Goal: Task Accomplishment & Management: Use online tool/utility

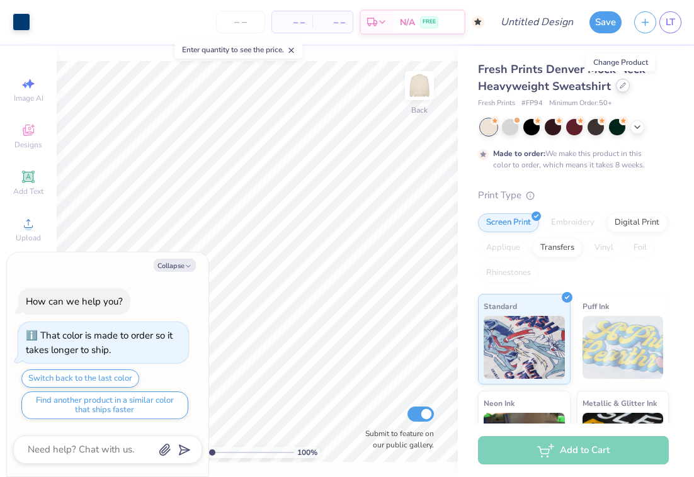
click at [622, 88] on icon at bounding box center [623, 85] width 6 height 6
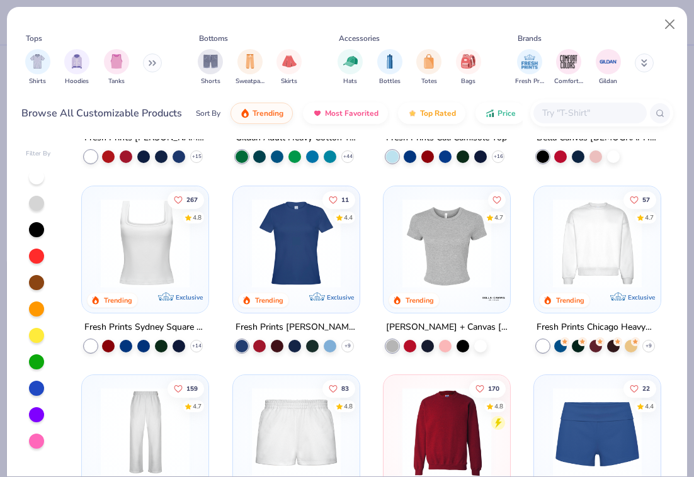
scroll to position [345, 0]
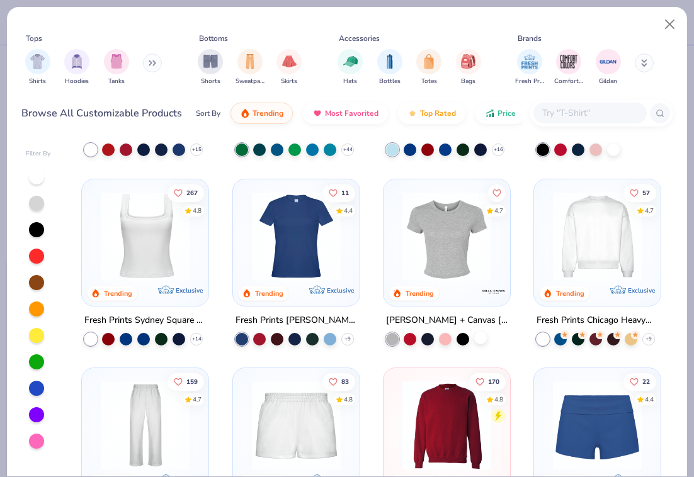
click at [483, 339] on div at bounding box center [480, 338] width 13 height 13
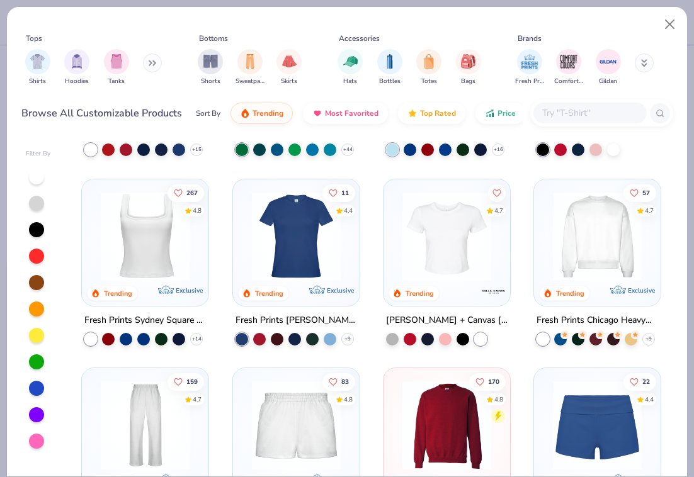
click at [464, 273] on img at bounding box center [446, 235] width 101 height 89
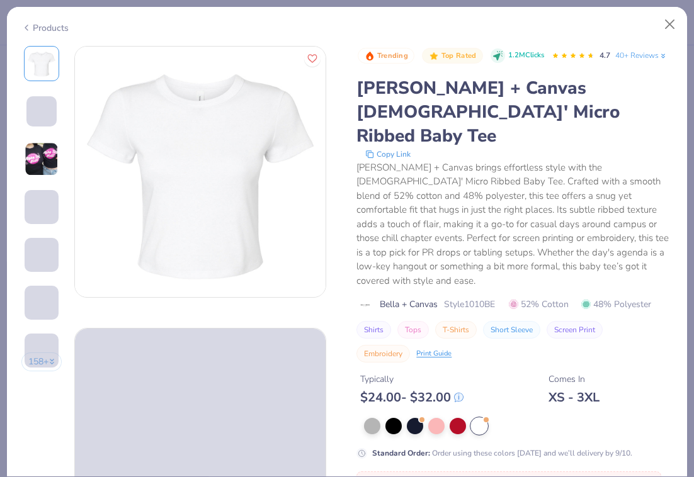
click at [46, 169] on img at bounding box center [42, 159] width 34 height 34
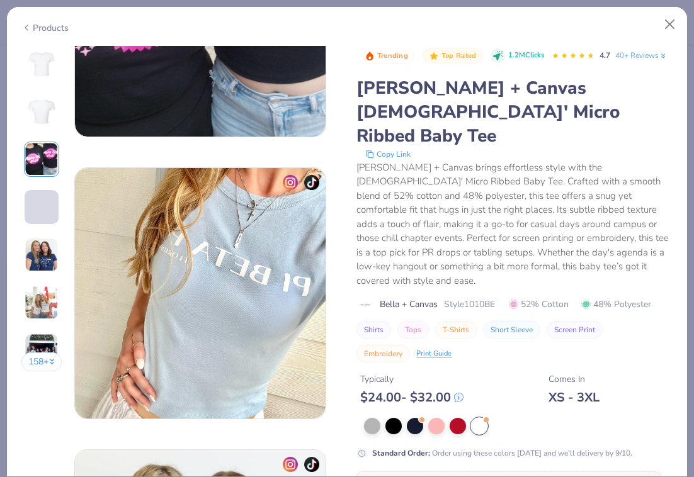
scroll to position [726, 0]
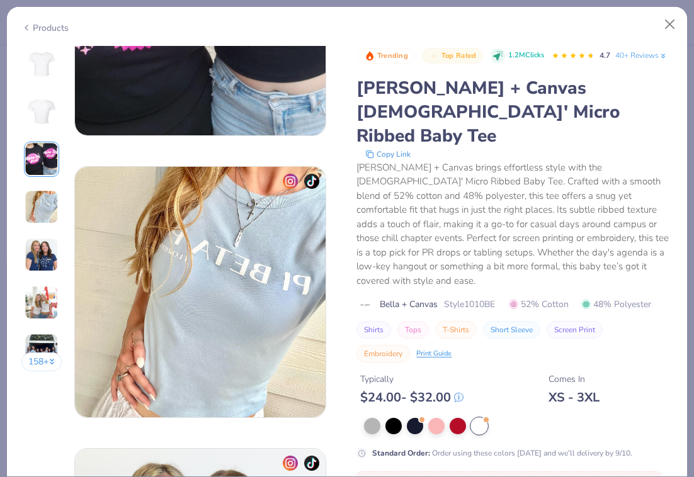
click at [47, 264] on img at bounding box center [42, 255] width 34 height 34
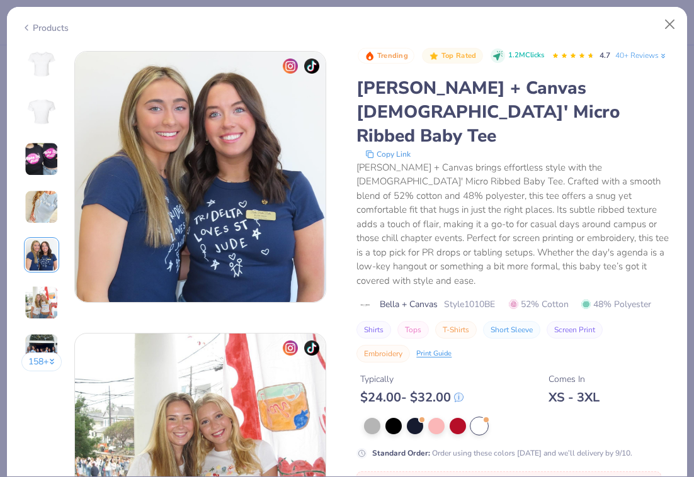
scroll to position [1129, 0]
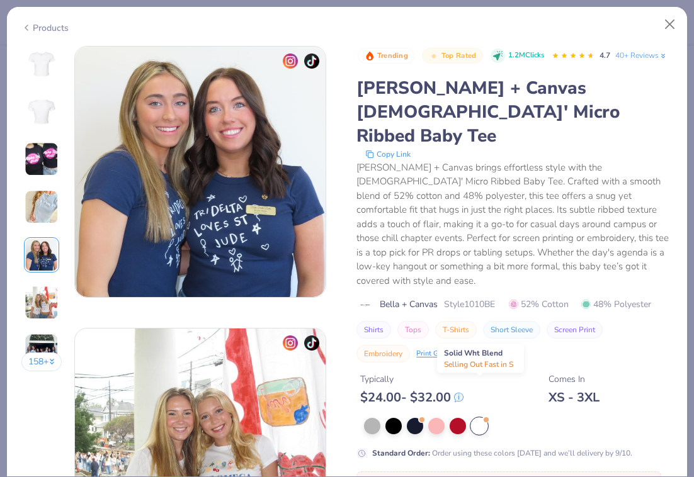
click at [478, 418] on div at bounding box center [479, 426] width 16 height 16
click at [664, 20] on button "Close" at bounding box center [670, 25] width 24 height 24
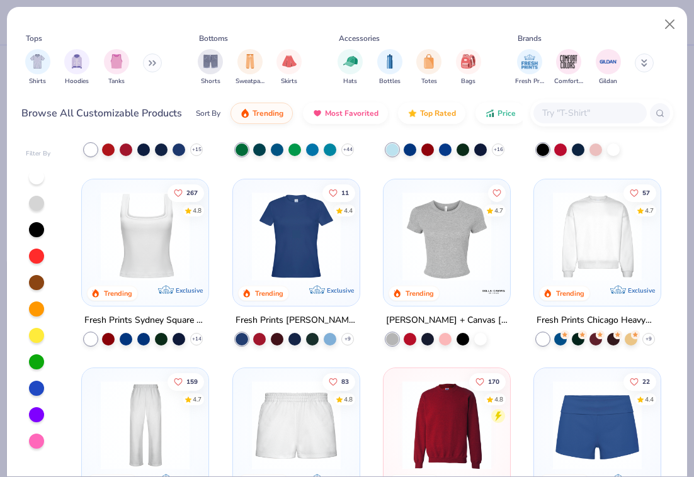
click at [474, 241] on img at bounding box center [446, 235] width 101 height 89
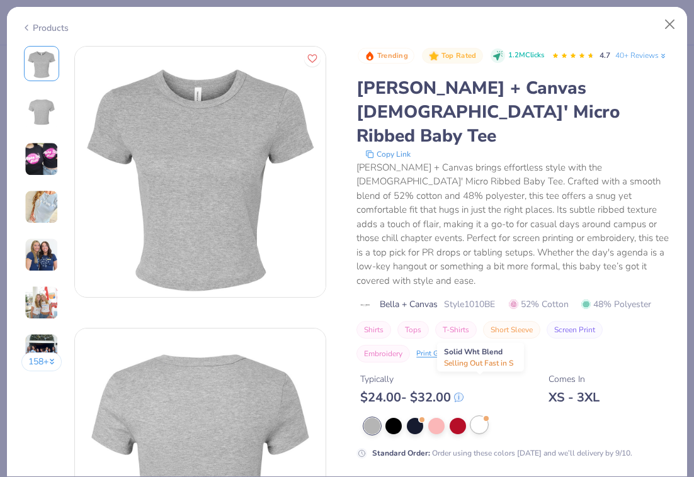
click at [482, 417] on div at bounding box center [479, 425] width 16 height 16
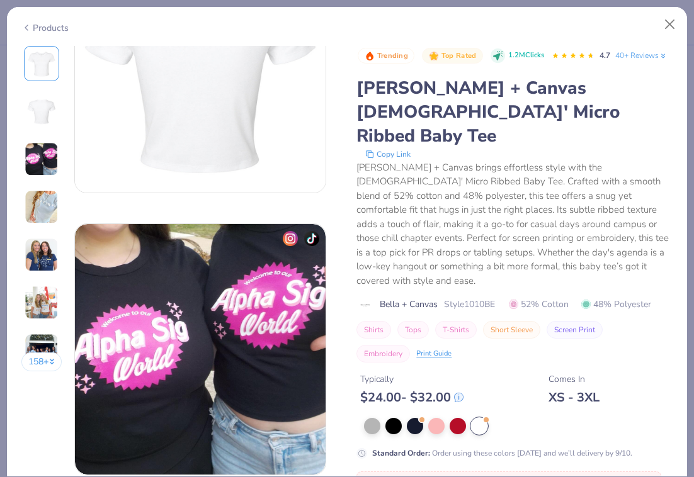
scroll to position [441, 0]
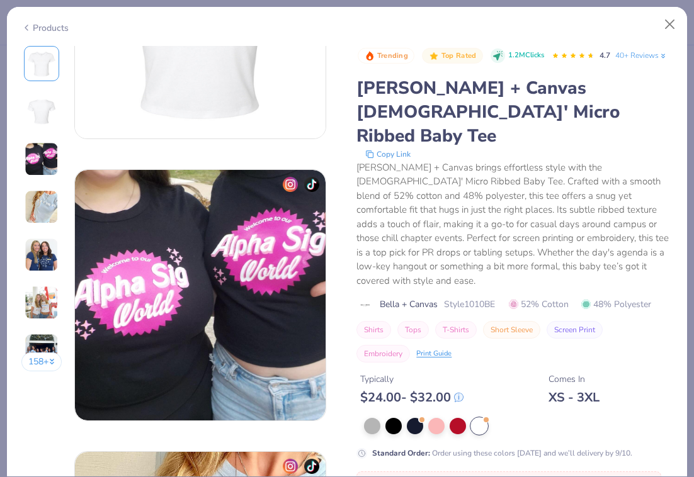
drag, startPoint x: 528, startPoint y: 283, endPoint x: 554, endPoint y: 181, distance: 105.7
click at [553, 179] on div "Trending Top Rated 1.2M Clicks 4.7 40+ Reviews [PERSON_NAME] + Canvas [DEMOGRAP…" at bounding box center [514, 204] width 316 height 317
click at [484, 418] on div at bounding box center [479, 426] width 16 height 16
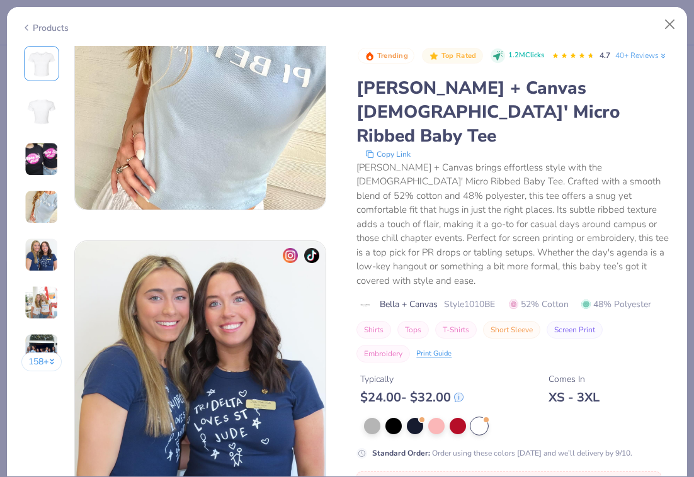
scroll to position [933, 0]
click at [421, 416] on div at bounding box center [421, 418] width 5 height 5
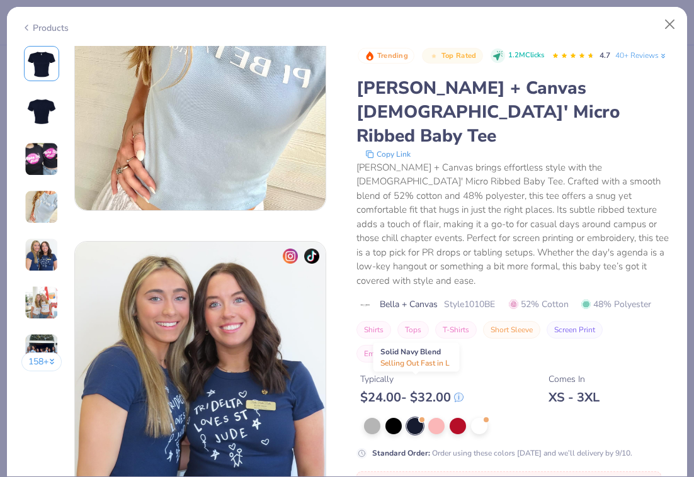
click at [421, 418] on div at bounding box center [421, 420] width 5 height 5
click at [388, 417] on div at bounding box center [393, 425] width 16 height 16
click at [375, 417] on div at bounding box center [372, 425] width 16 height 16
click at [397, 417] on div at bounding box center [393, 425] width 16 height 16
click at [421, 417] on div at bounding box center [415, 425] width 16 height 16
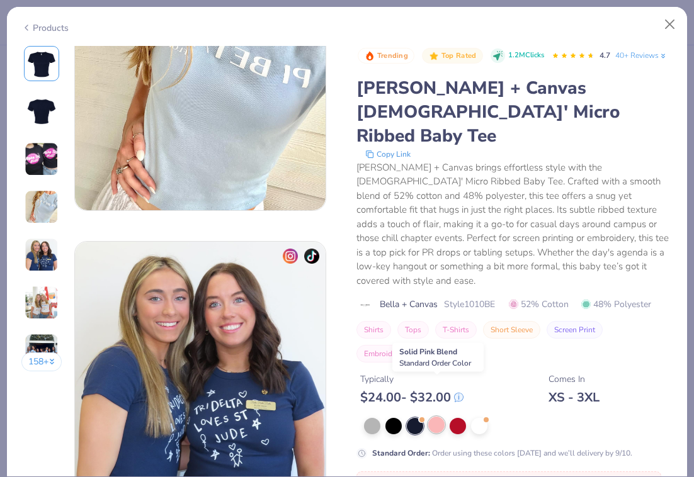
click at [438, 417] on div at bounding box center [436, 425] width 16 height 16
click at [465, 417] on div at bounding box center [458, 425] width 16 height 16
click at [487, 417] on div at bounding box center [479, 425] width 16 height 16
click at [466, 417] on div at bounding box center [458, 425] width 16 height 16
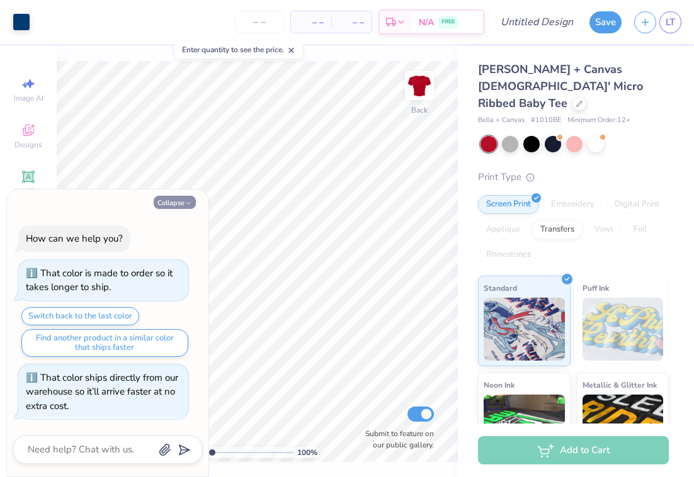
click at [185, 200] on icon "button" at bounding box center [189, 204] width 8 height 8
type textarea "x"
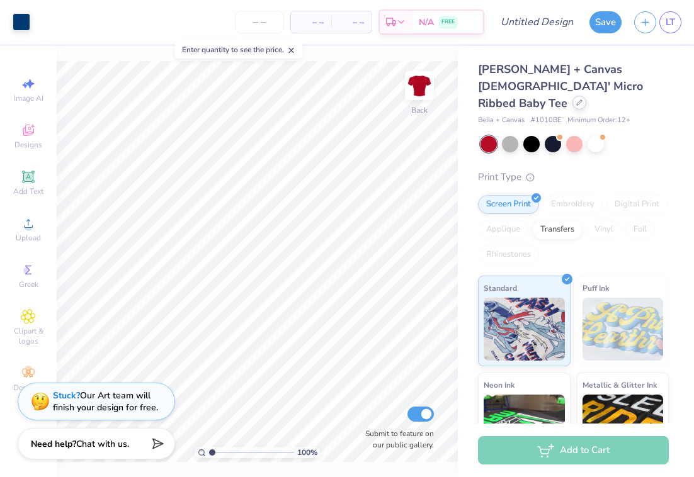
click at [576, 100] on icon at bounding box center [579, 103] width 6 height 6
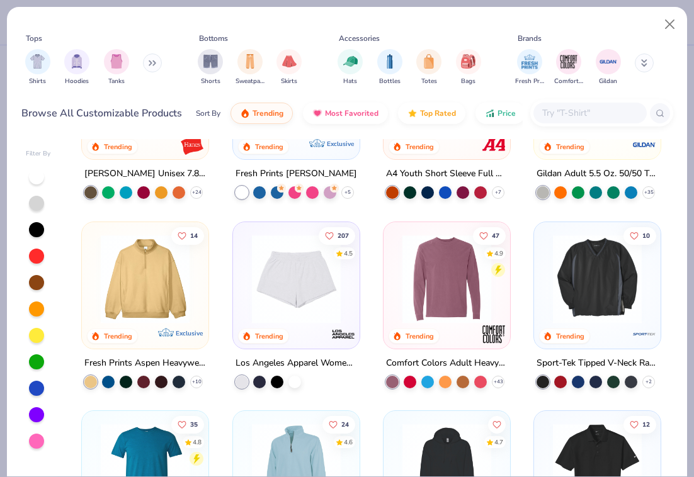
scroll to position [2848, 0]
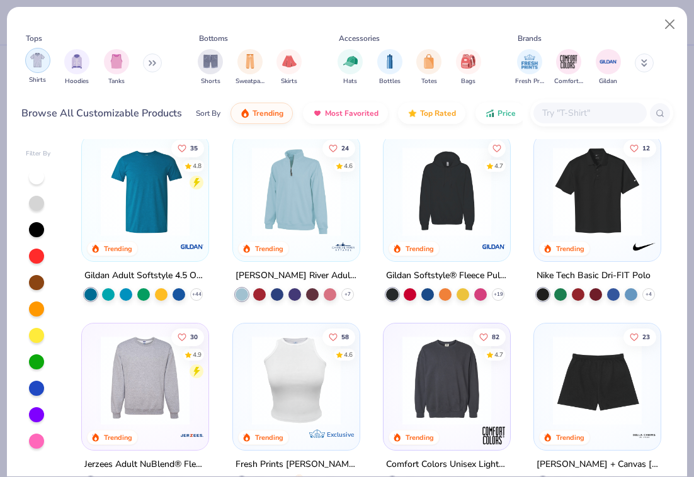
click at [35, 62] on img "filter for Shirts" at bounding box center [37, 60] width 14 height 14
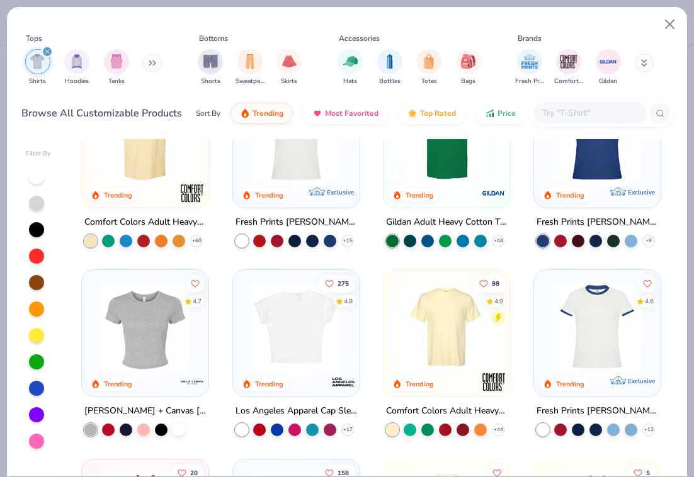
scroll to position [67, 0]
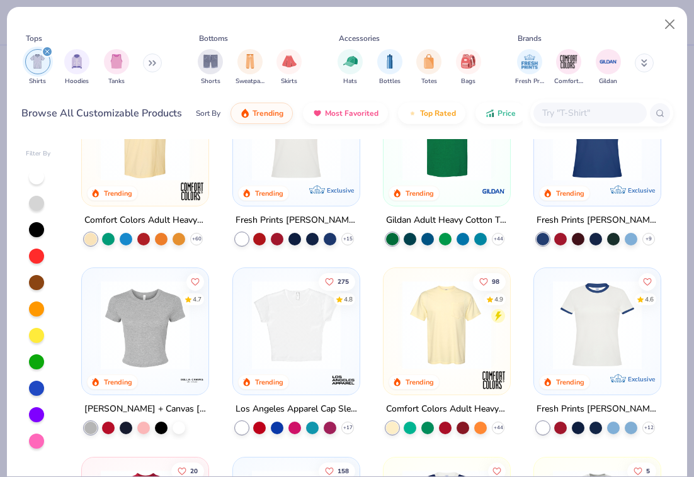
click at [276, 305] on img at bounding box center [296, 325] width 101 height 89
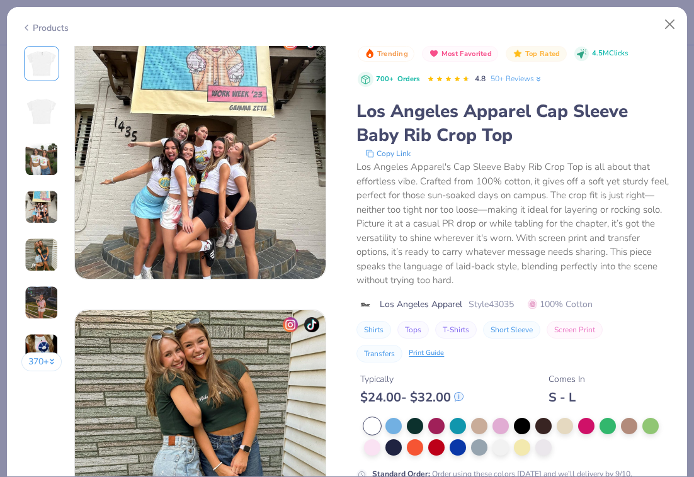
scroll to position [1056, 0]
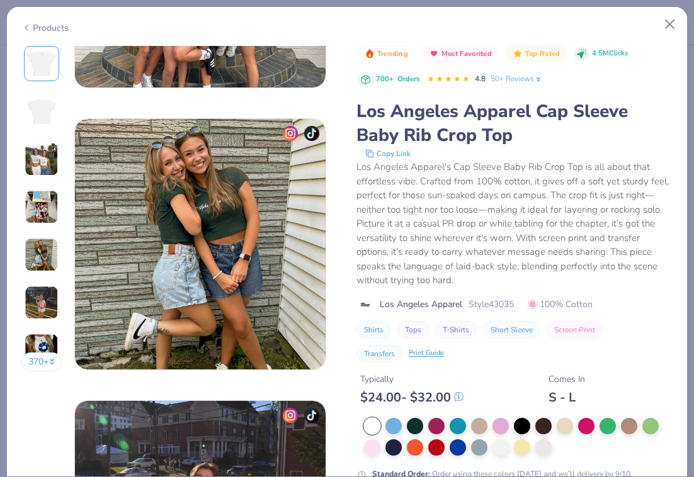
drag, startPoint x: 475, startPoint y: 469, endPoint x: 482, endPoint y: 368, distance: 101.0
click at [481, 367] on div "Trending Most Favorited Top Rated 4.5M Clicks 700+ Orders 4.8 50+ Reviews Los A…" at bounding box center [514, 263] width 316 height 435
click at [498, 435] on div at bounding box center [518, 437] width 309 height 38
click at [503, 428] on div at bounding box center [500, 425] width 16 height 16
click at [408, 435] on div at bounding box center [518, 437] width 309 height 38
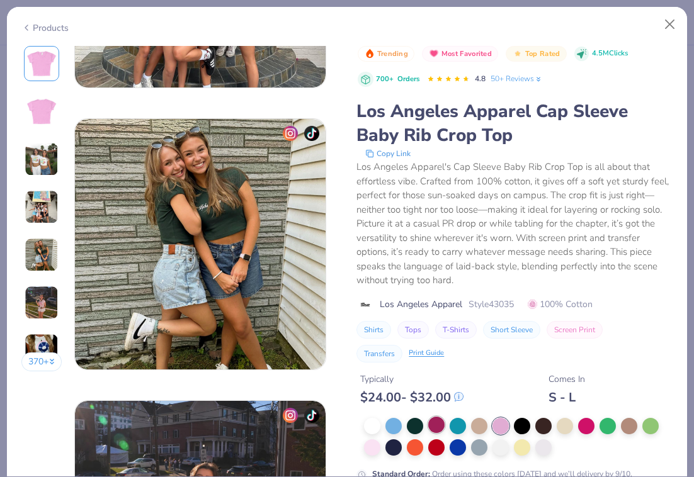
click at [438, 428] on div at bounding box center [436, 425] width 16 height 16
click at [451, 428] on div at bounding box center [458, 425] width 16 height 16
click at [376, 426] on div at bounding box center [372, 425] width 16 height 16
click at [376, 426] on div at bounding box center [372, 426] width 16 height 16
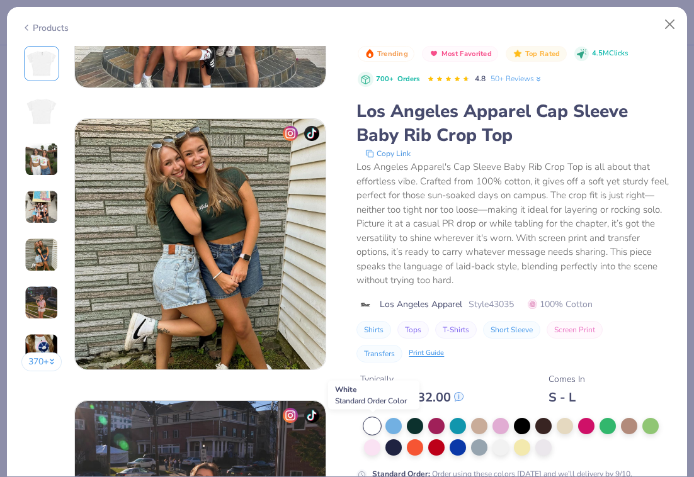
click at [376, 426] on div at bounding box center [372, 426] width 16 height 16
click at [669, 18] on button "Close" at bounding box center [670, 25] width 24 height 24
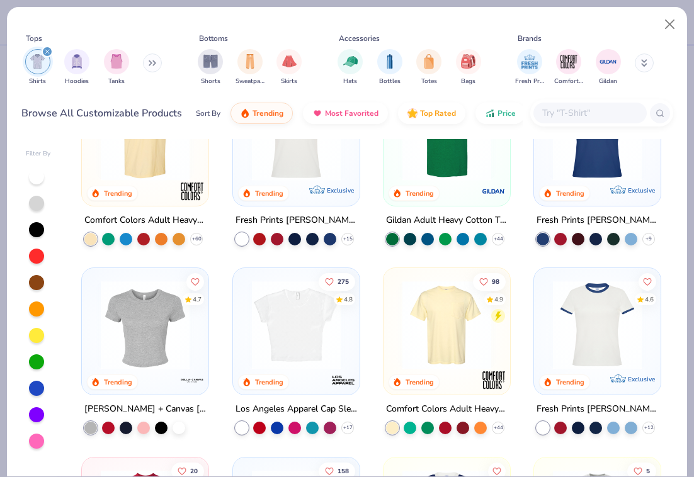
click at [305, 298] on img at bounding box center [296, 325] width 101 height 89
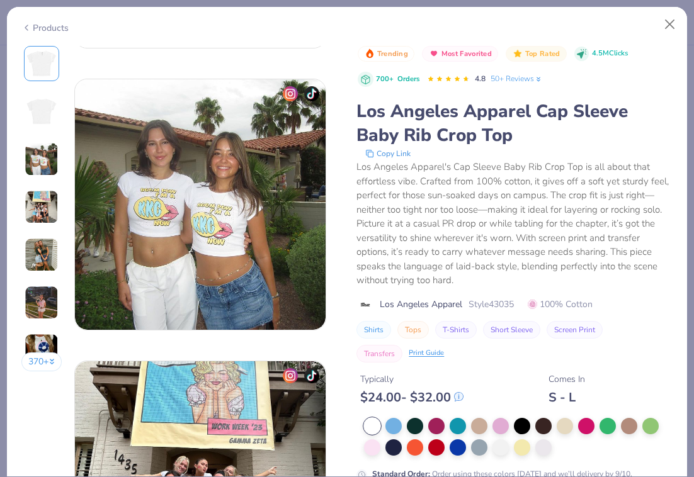
scroll to position [814, 0]
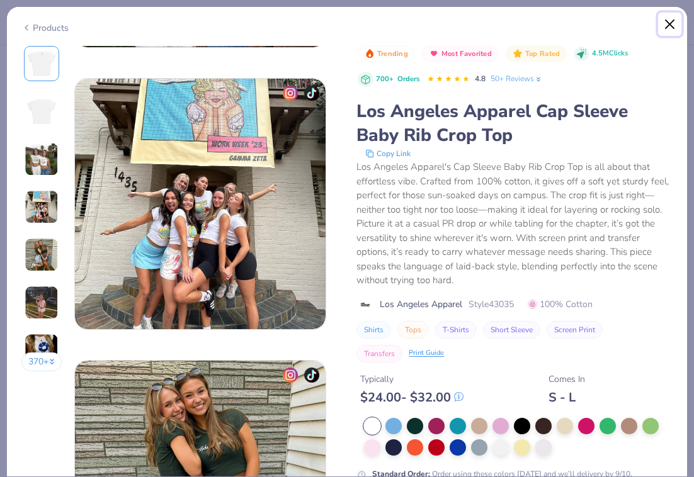
click at [667, 20] on button "Close" at bounding box center [670, 25] width 24 height 24
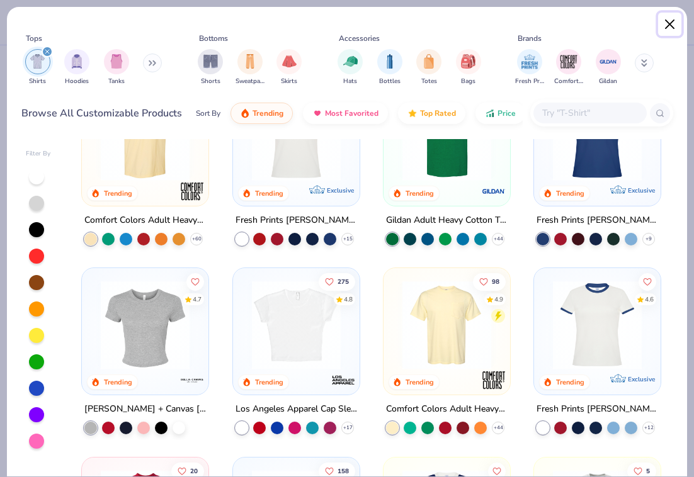
click at [671, 24] on button "Close" at bounding box center [670, 25] width 24 height 24
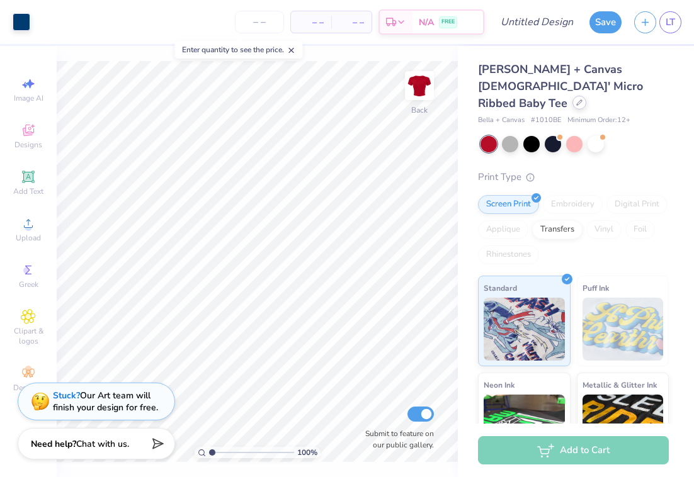
click at [572, 96] on div at bounding box center [579, 103] width 14 height 14
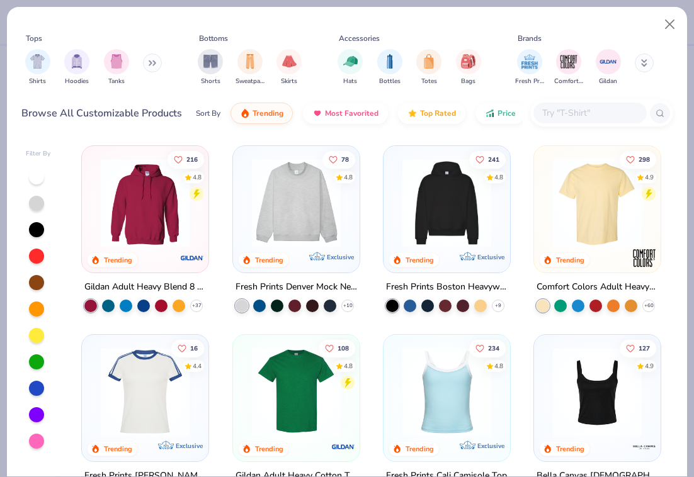
click at [331, 227] on img at bounding box center [296, 203] width 101 height 89
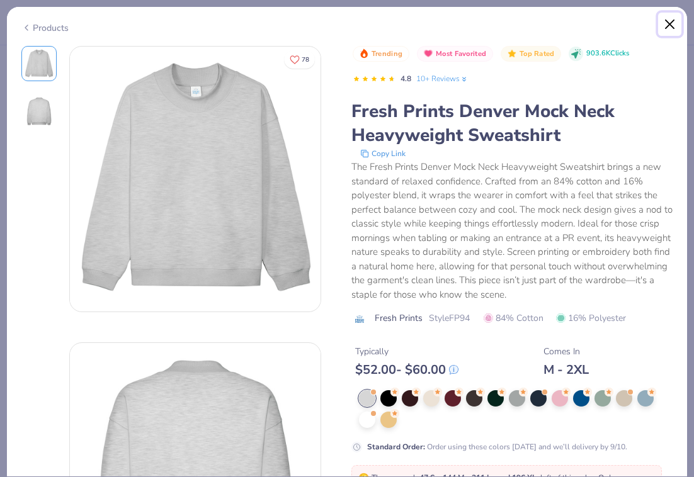
click at [664, 20] on button "Close" at bounding box center [670, 25] width 24 height 24
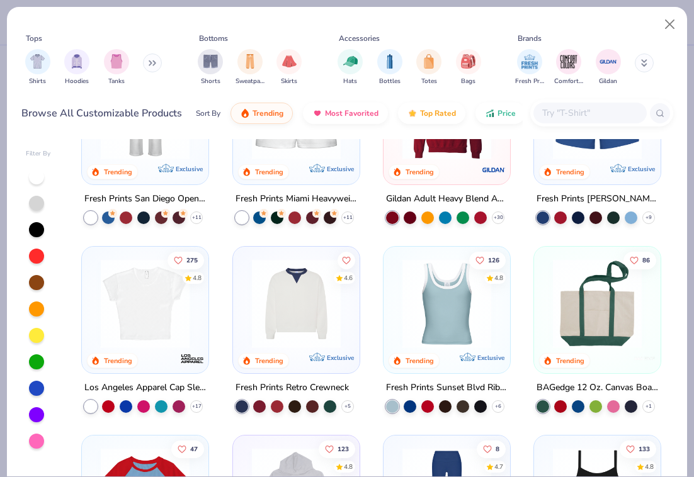
scroll to position [707, 0]
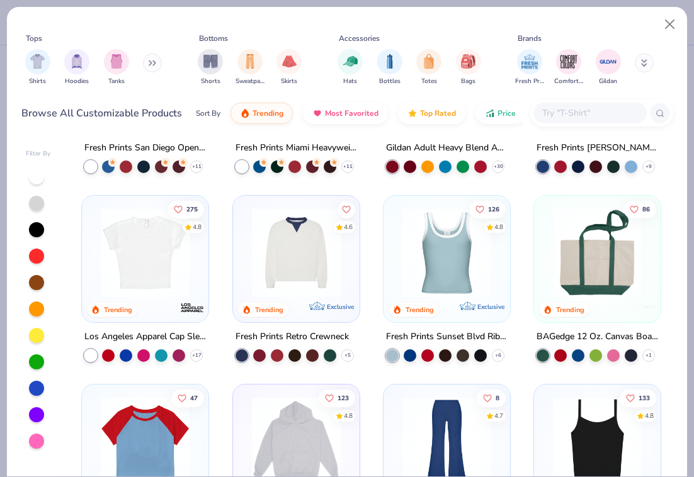
click at [141, 293] on img at bounding box center [144, 252] width 101 height 89
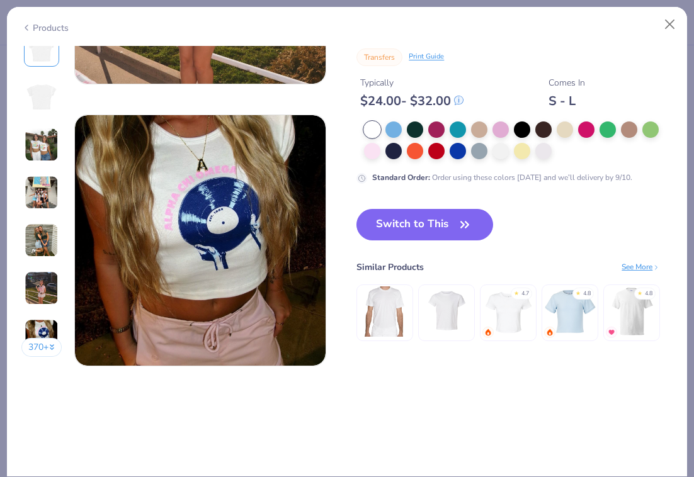
scroll to position [1618, 0]
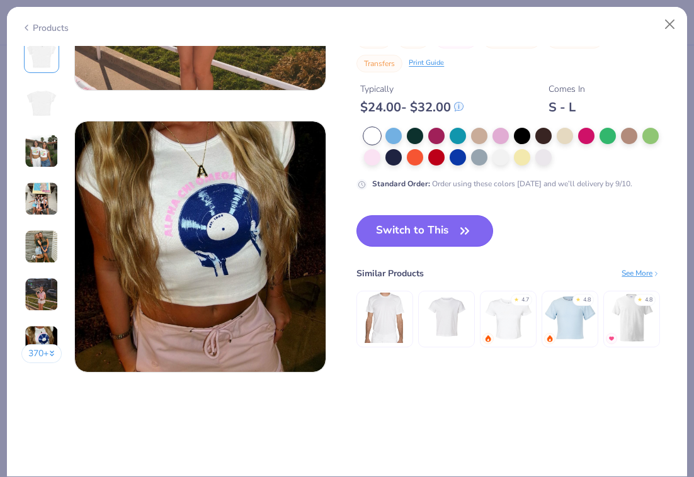
click at [443, 230] on button "Switch to This" at bounding box center [424, 230] width 137 height 31
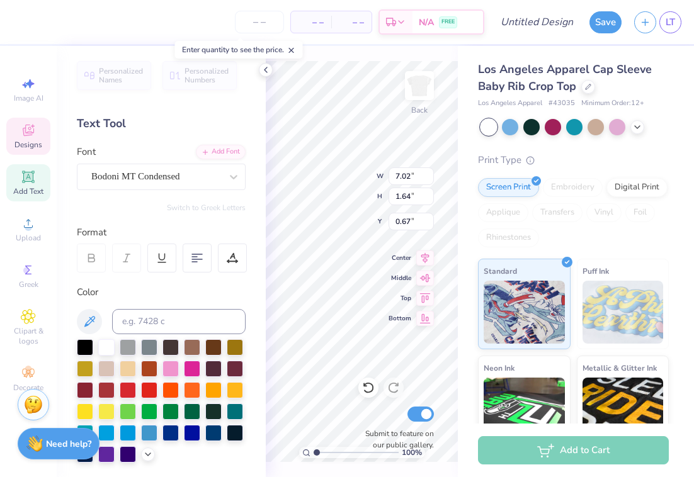
type textarea "T"
type textarea "Delta Gamma"
click at [269, 71] on icon at bounding box center [266, 70] width 10 height 10
click at [264, 69] on polyline at bounding box center [265, 69] width 3 height 5
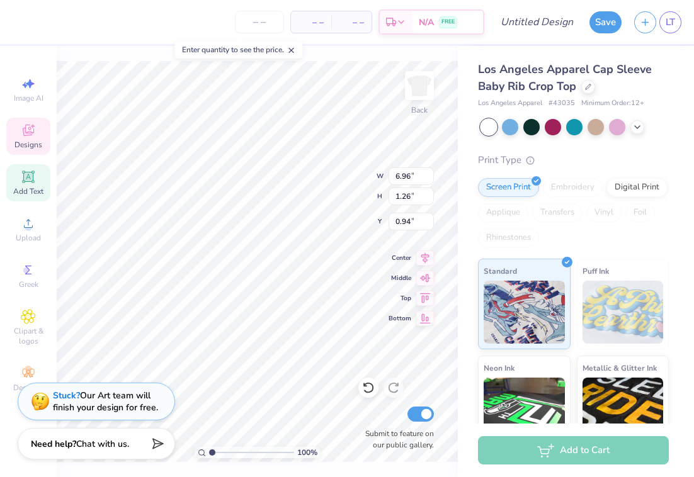
type input "1.98"
type input "0.70"
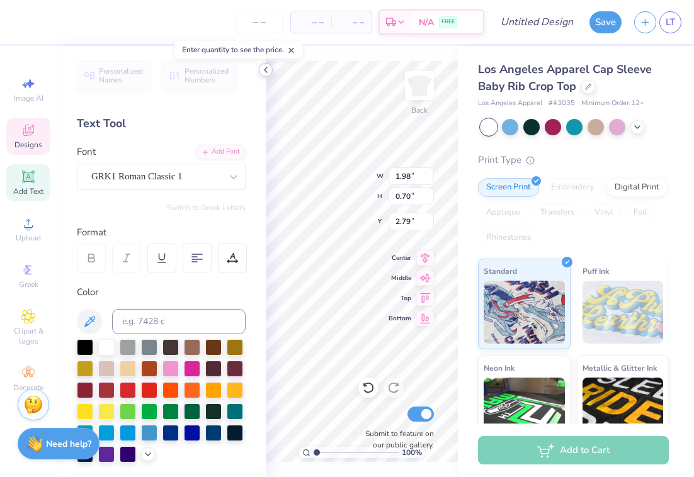
type input "2.65"
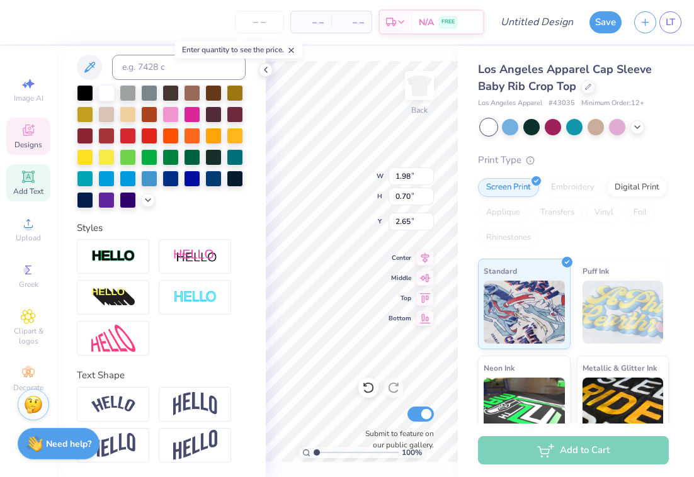
scroll to position [0, 0]
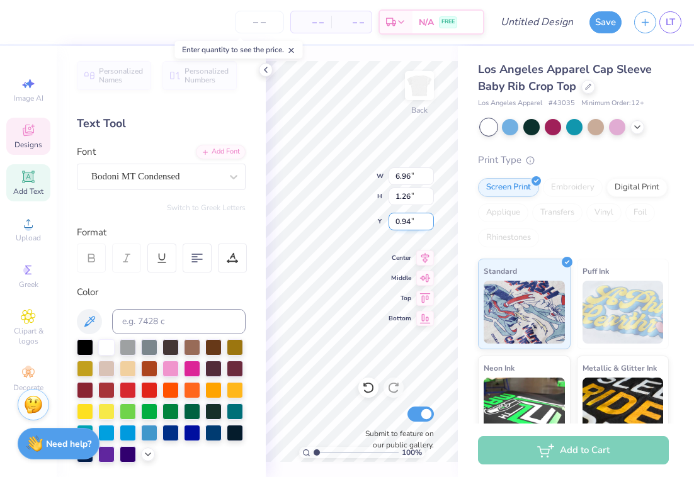
click at [401, 213] on div "100 % Back W 6.96 6.96 " H 1.26 1.26 " Y 0.94 0.94 " Center Middle Top Bottom S…" at bounding box center [362, 261] width 192 height 431
type input "0.93"
click at [406, 213] on div "100 % Back W 6.96 6.96 " H 1.26 1.26 " Y 0.93 0.93 " Center Middle Top Bottom S…" at bounding box center [362, 261] width 192 height 431
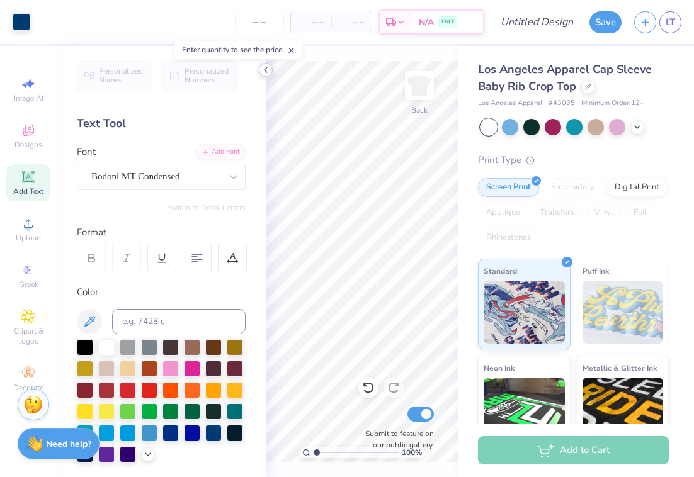
click at [268, 72] on icon at bounding box center [266, 70] width 10 height 10
type input "0.86"
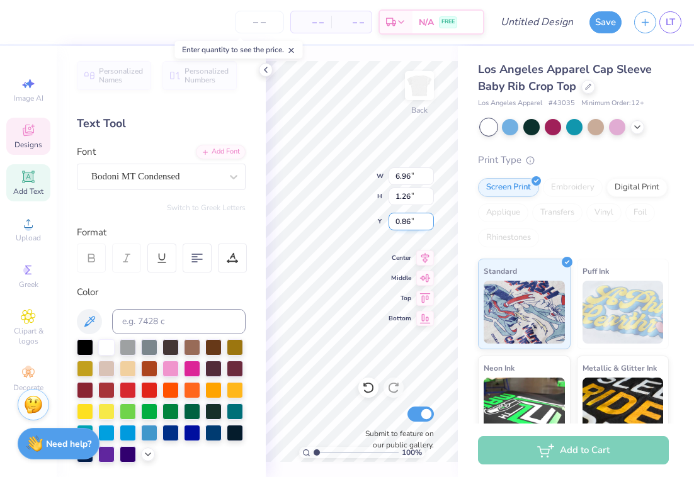
click at [418, 217] on div "100 % Back W 6.96 6.96 " H 1.26 1.26 " Y 0.86 0.86 " Center Middle Top Bottom S…" at bounding box center [362, 261] width 192 height 431
